Goal: Communication & Community: Answer question/provide support

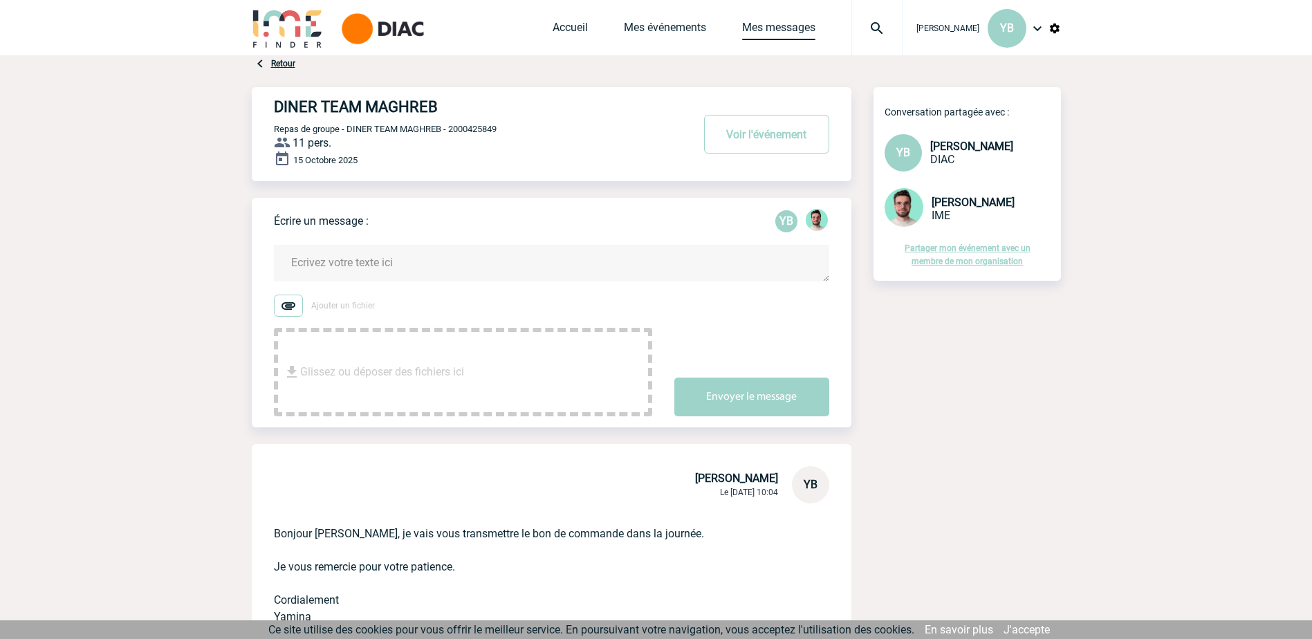
click at [508, 34] on link "Mes messages" at bounding box center [778, 30] width 73 height 19
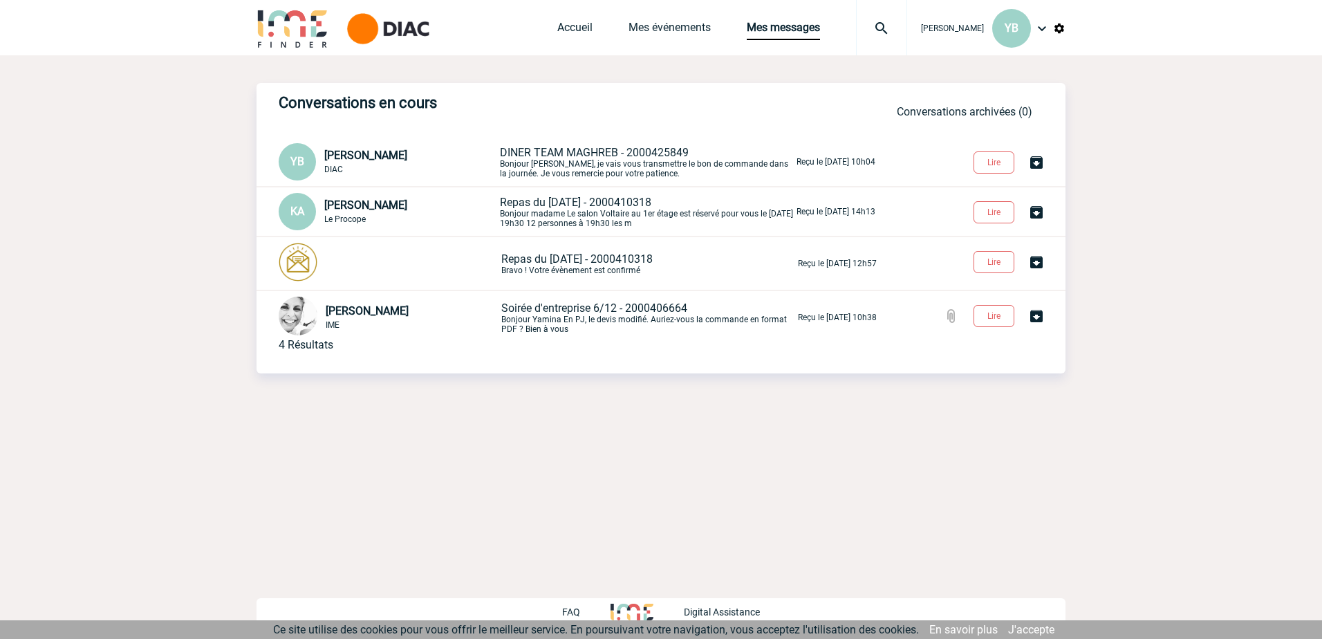
click at [579, 165] on p "DINER TEAM MAGHREB - 2000425849 [PERSON_NAME], je vais vous transmettre le bon …" at bounding box center [647, 162] width 294 height 33
